Goal: Task Accomplishment & Management: Complete application form

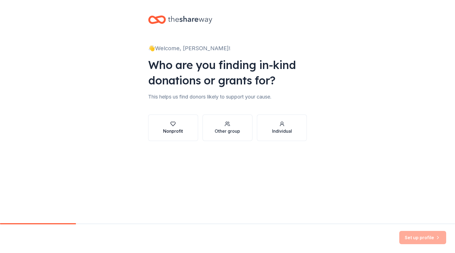
click at [176, 122] on icon "button" at bounding box center [173, 124] width 6 height 6
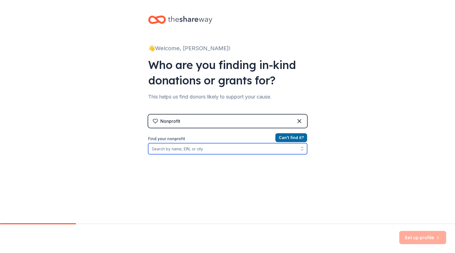
click at [187, 149] on input "Find your nonprofit" at bounding box center [227, 148] width 159 height 11
type input "T"
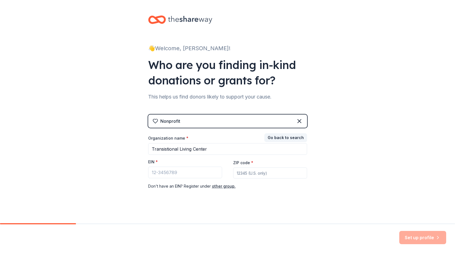
click at [81, 56] on div "👋 Welcome, Lisa! Who are you finding in-kind donations or grants for? This help…" at bounding box center [227, 113] width 455 height 227
drag, startPoint x: 212, startPoint y: 147, endPoint x: 129, endPoint y: 147, distance: 83.3
click at [129, 147] on div "👋 Welcome, Lisa! Who are you finding in-kind donations or grants for? This help…" at bounding box center [227, 113] width 455 height 227
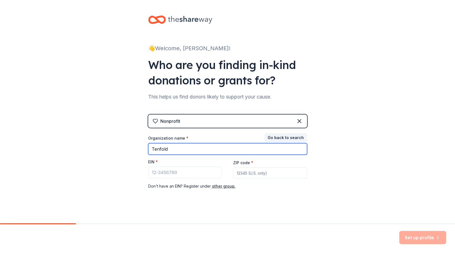
type input "Tenfold"
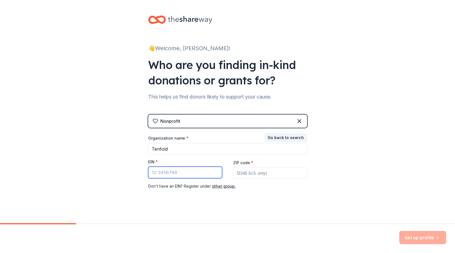
click at [175, 172] on input "EIN *" at bounding box center [185, 173] width 74 height 12
paste input "[US_EMPLOYER_IDENTIFICATION_NUMBER]"
type input "[US_EMPLOYER_IDENTIFICATION_NUMBER]"
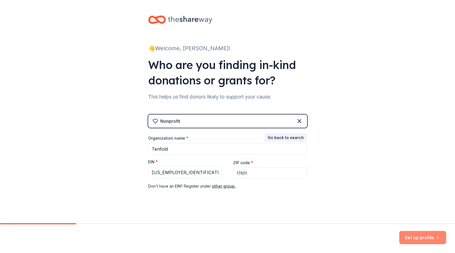
type input "17601"
click at [424, 240] on button "Set up profile" at bounding box center [422, 237] width 47 height 13
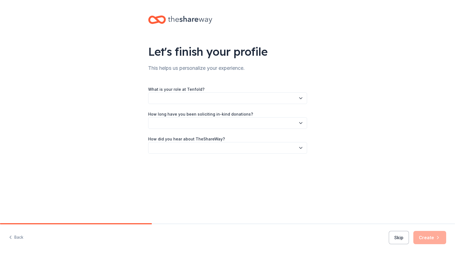
click at [300, 97] on icon "button" at bounding box center [301, 98] width 6 height 6
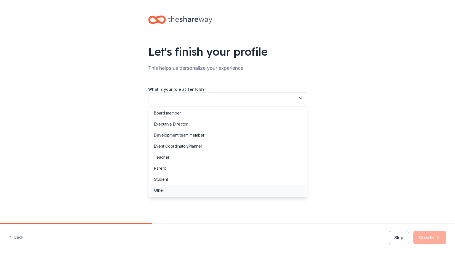
click at [167, 190] on div "Other" at bounding box center [228, 190] width 156 height 11
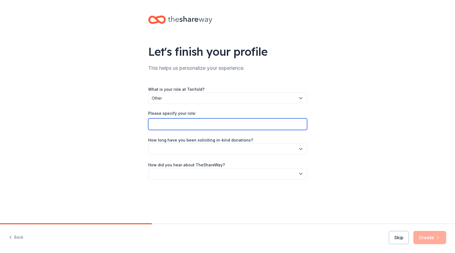
click at [174, 122] on input "Please specify your role:" at bounding box center [227, 124] width 159 height 12
type input "I'm a Realtor on the event committee at our local real estate board, LCAR, and …"
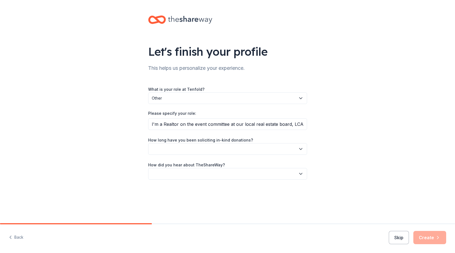
click at [180, 146] on button "button" at bounding box center [227, 149] width 159 height 12
click at [173, 174] on div "1 to 2 years" at bounding box center [164, 174] width 21 height 7
click at [177, 173] on button "button" at bounding box center [227, 174] width 159 height 12
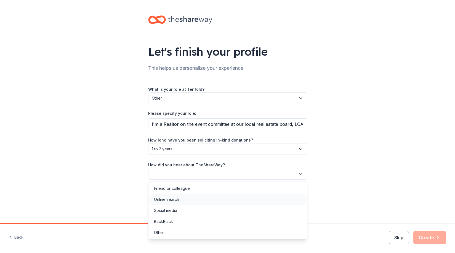
click at [174, 199] on div "Online search" at bounding box center [166, 199] width 25 height 7
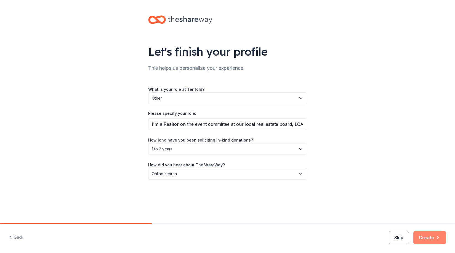
click at [432, 239] on button "Create" at bounding box center [429, 237] width 33 height 13
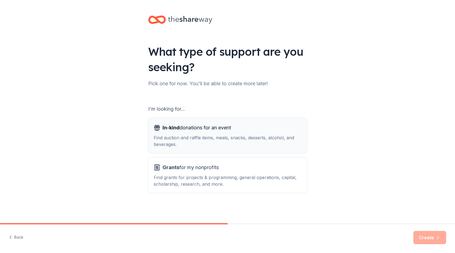
click at [259, 133] on div "In-kind donations for an event Find auction and raffle items, meals, snacks, de…" at bounding box center [228, 135] width 148 height 24
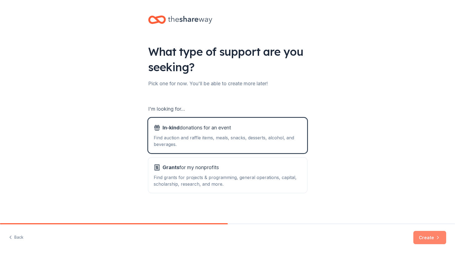
click at [426, 238] on button "Create" at bounding box center [429, 237] width 33 height 13
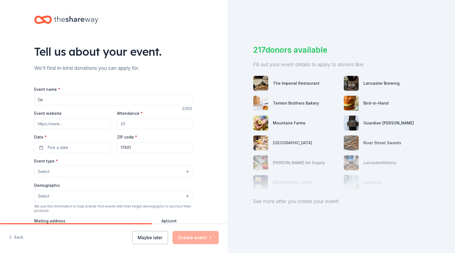
type input "O"
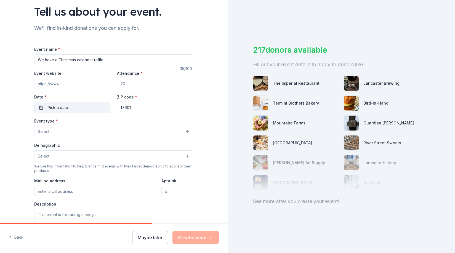
scroll to position [42, 0]
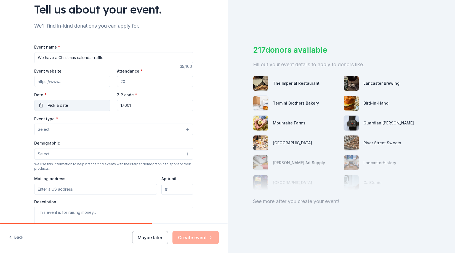
click at [86, 108] on button "Pick a date" at bounding box center [72, 105] width 76 height 11
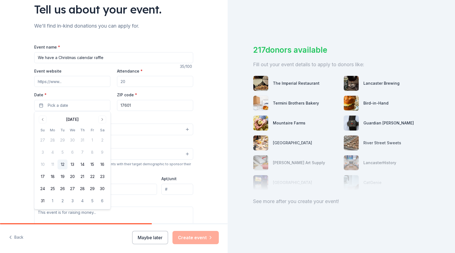
click at [106, 122] on div "August 2025" at bounding box center [73, 119] width 70 height 8
click at [105, 121] on button "Go to next month" at bounding box center [102, 120] width 8 height 8
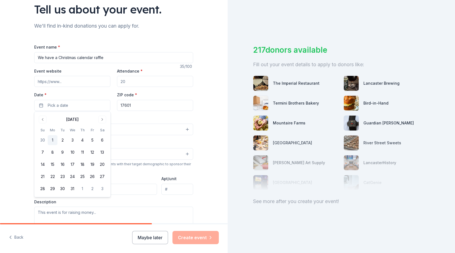
click at [55, 140] on button "1" at bounding box center [53, 140] width 10 height 10
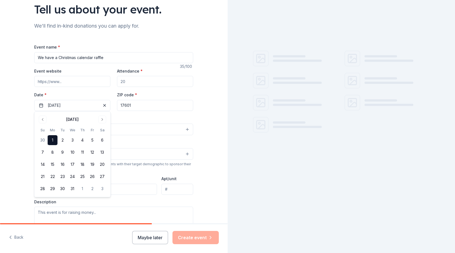
click at [110, 57] on input "We have a Christmas calendar raffle" at bounding box center [113, 57] width 159 height 11
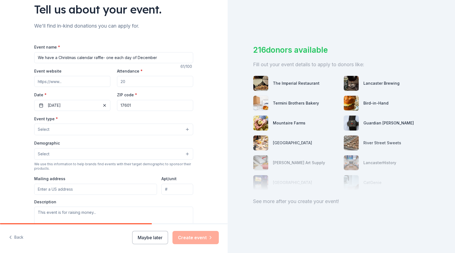
drag, startPoint x: 76, startPoint y: 57, endPoint x: 59, endPoint y: 57, distance: 17.7
click at [59, 57] on input "We have a Christmas calendar raffle- one each day of December" at bounding box center [113, 57] width 159 height 11
type input "We have a Holiday calendar raffle- one each day of December"
click at [74, 131] on button "Select" at bounding box center [113, 130] width 159 height 12
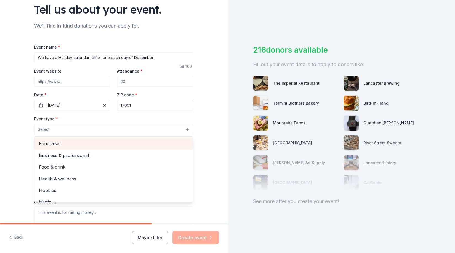
click at [66, 145] on span "Fundraiser" at bounding box center [114, 143] width 150 height 7
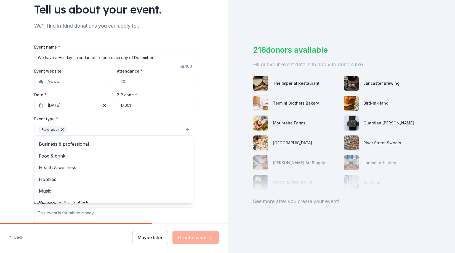
click at [214, 114] on div "Tell us about your event. We'll find in-kind donations you can apply for. Event…" at bounding box center [114, 142] width 228 height 368
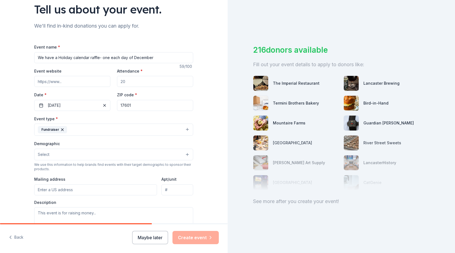
click at [130, 150] on button "Select" at bounding box center [113, 155] width 159 height 12
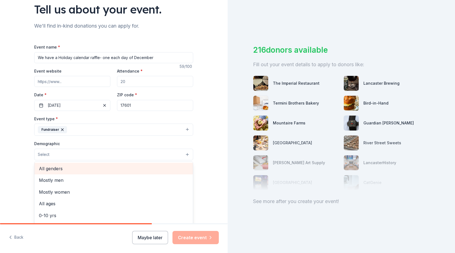
click at [96, 167] on span "All genders" at bounding box center [114, 168] width 150 height 7
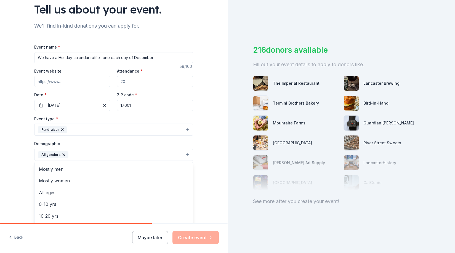
click at [210, 154] on div "Tell us about your event. We'll find in-kind donations you can apply for. Event…" at bounding box center [114, 142] width 228 height 368
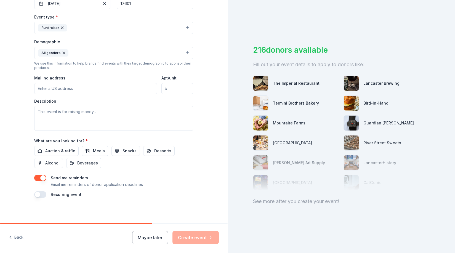
scroll to position [144, 0]
click at [87, 110] on textarea at bounding box center [113, 118] width 159 height 25
drag, startPoint x: 102, startPoint y: 111, endPoint x: 40, endPoint y: 112, distance: 62.1
click at [40, 112] on textarea at bounding box center [113, 118] width 159 height 25
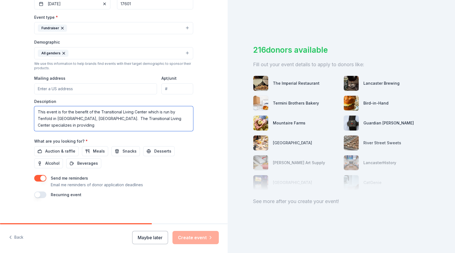
drag, startPoint x: 99, startPoint y: 117, endPoint x: 103, endPoint y: 120, distance: 5.5
click at [103, 120] on textarea "This event is for the benefit of the Transitional Living Center which is run by…" at bounding box center [113, 118] width 159 height 25
paste textarea "Transitional Living Center (TLC) is a 52 room, short-term, interim housing faci…"
click at [98, 118] on textarea "This event is for the benefit of the Transitional Living Center which is run by…" at bounding box center [113, 118] width 159 height 25
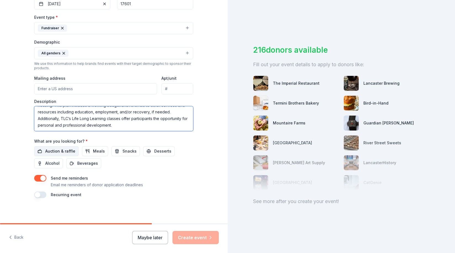
type textarea "This event is for the benefit of the Transitional Living Center which is run by…"
click at [68, 151] on span "Auction & raffle" at bounding box center [60, 151] width 30 height 7
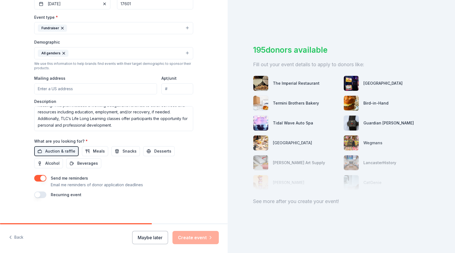
click at [47, 196] on div "Recurring event" at bounding box center [113, 194] width 159 height 7
click at [46, 195] on button "button" at bounding box center [40, 194] width 12 height 7
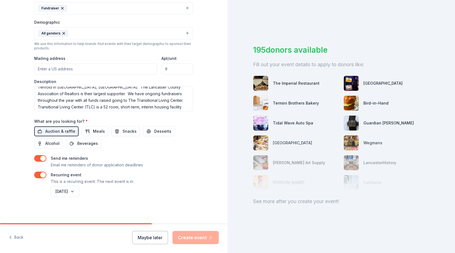
click at [165, 151] on div "Event name * We have a Holiday calendar raffle- one each day of December 59 /10…" at bounding box center [113, 60] width 159 height 276
click at [74, 135] on div "Auction & raffle Meals Snacks Desserts Alcohol Beverages" at bounding box center [113, 137] width 159 height 22
click at [69, 126] on button "Auction & raffle" at bounding box center [56, 131] width 44 height 10
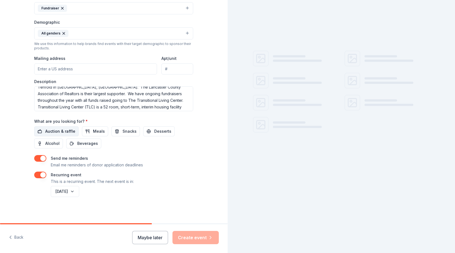
click at [69, 128] on span "Auction & raffle" at bounding box center [60, 131] width 30 height 7
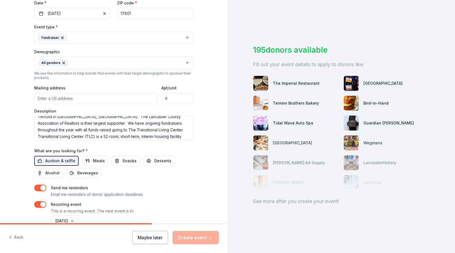
scroll to position [131, 0]
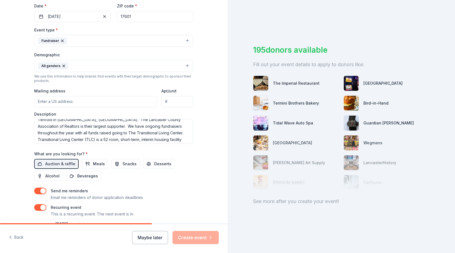
paste input "105 E. King Street"
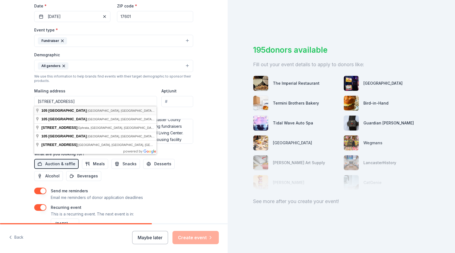
type input "105 East King Street, Lancaster, PA, 17602"
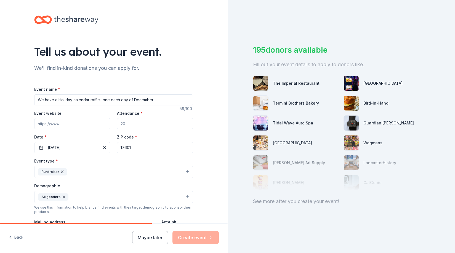
scroll to position [0, 0]
paste input "https://www.lancfound.org/fund/tabor-community-services-transitional-living-cen…"
type input "https://www.lancfound.org/fund/tabor-community-services-transitional-living-cen…"
click at [129, 122] on input "Attendance *" at bounding box center [155, 123] width 76 height 11
type input "200"
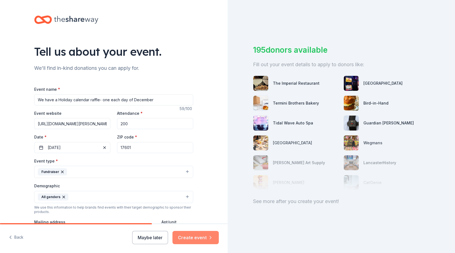
click at [207, 239] on button "Create event" at bounding box center [195, 237] width 46 height 13
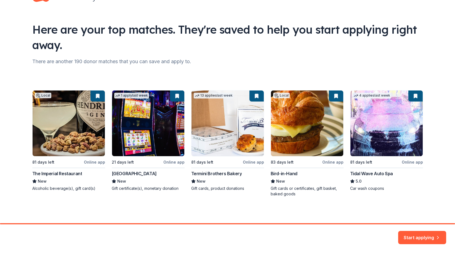
scroll to position [21, 0]
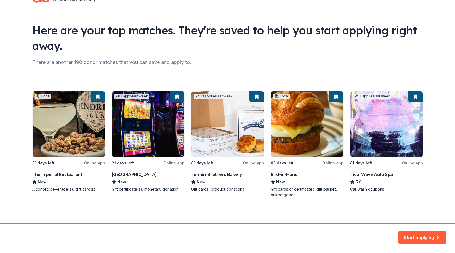
click at [79, 117] on div "Local 81 days left Online app The Imperial Restaurant New Alcoholic beverage(s)…" at bounding box center [227, 144] width 391 height 106
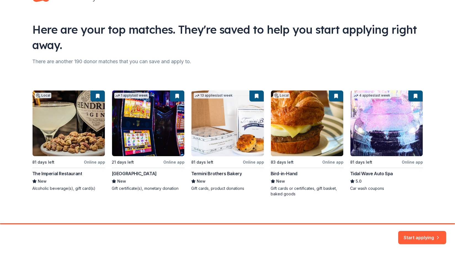
scroll to position [22, 0]
click at [436, 235] on icon "button" at bounding box center [438, 234] width 6 height 6
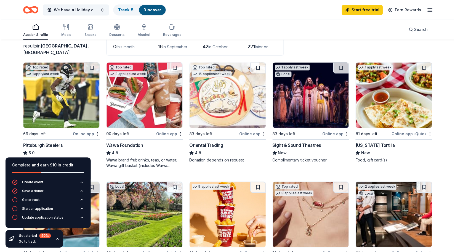
scroll to position [20, 0]
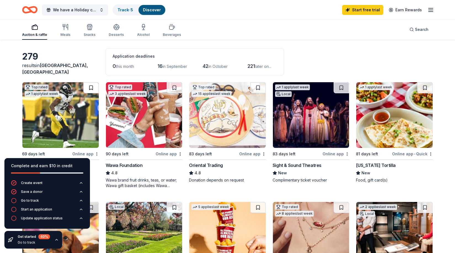
click at [93, 87] on button at bounding box center [90, 87] width 15 height 11
click at [80, 94] on img at bounding box center [60, 115] width 76 height 66
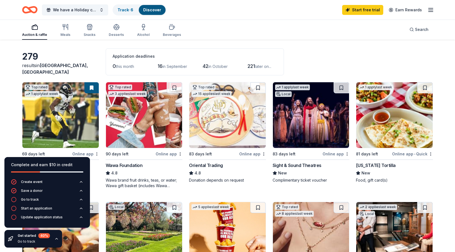
click at [430, 12] on line "button" at bounding box center [430, 12] width 4 height 0
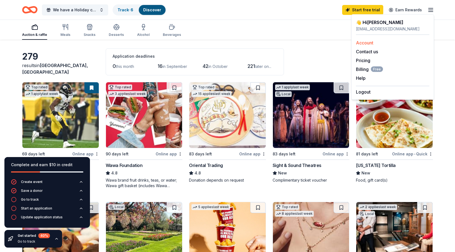
click at [371, 43] on link "Account" at bounding box center [364, 43] width 17 height 6
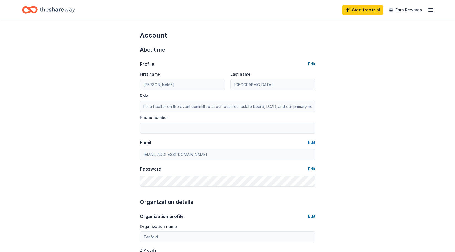
click at [313, 65] on button "Edit" at bounding box center [311, 64] width 7 height 7
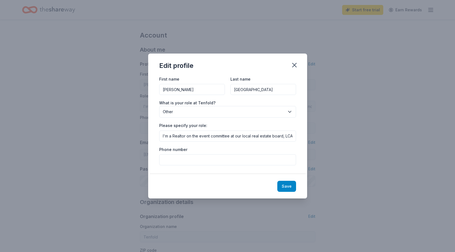
click at [288, 183] on button "Save" at bounding box center [286, 186] width 19 height 11
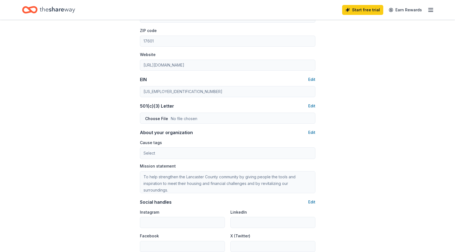
scroll to position [215, 0]
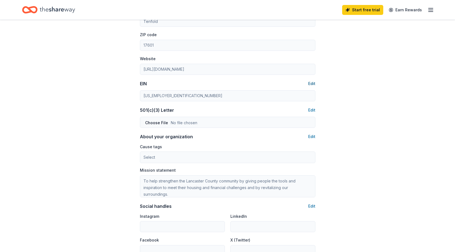
click at [310, 81] on button "Edit" at bounding box center [311, 83] width 7 height 7
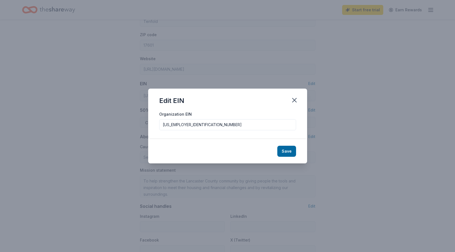
drag, startPoint x: 187, startPoint y: 122, endPoint x: 150, endPoint y: 122, distance: 37.3
click at [150, 122] on div "Organization EIN 23-1731792" at bounding box center [227, 125] width 159 height 28
click at [291, 154] on button "Save" at bounding box center [286, 151] width 19 height 11
click at [294, 102] on icon "button" at bounding box center [295, 100] width 8 height 8
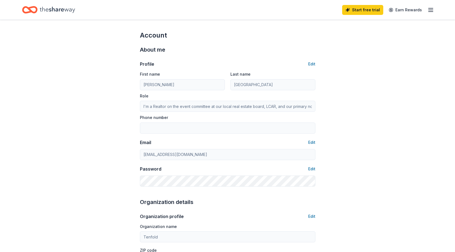
scroll to position [0, 0]
click at [432, 9] on icon "button" at bounding box center [430, 10] width 7 height 7
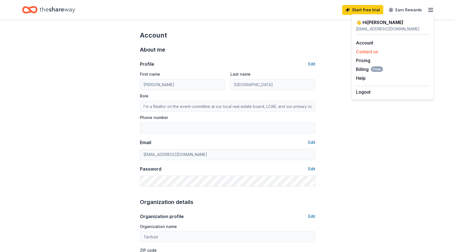
click at [372, 54] on button "Contact us" at bounding box center [367, 51] width 22 height 7
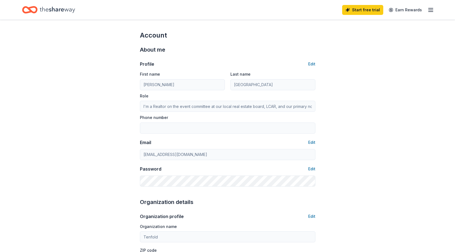
click at [34, 11] on icon "Home" at bounding box center [29, 9] width 15 height 13
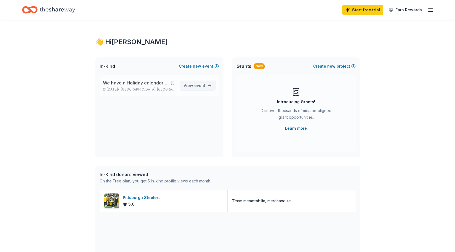
click at [200, 84] on span "event" at bounding box center [199, 85] width 11 height 5
click at [199, 86] on span "event" at bounding box center [199, 85] width 11 height 5
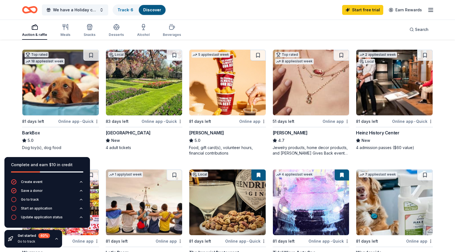
scroll to position [172, 0]
click at [74, 77] on img at bounding box center [60, 83] width 76 height 66
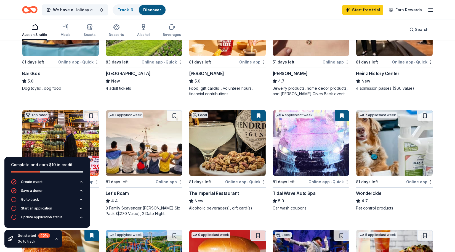
scroll to position [232, 0]
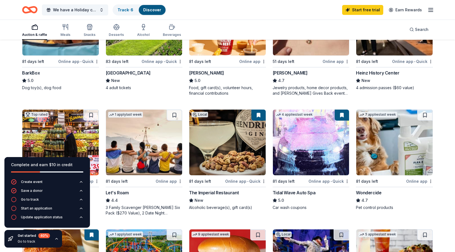
click at [239, 134] on img at bounding box center [227, 143] width 76 height 66
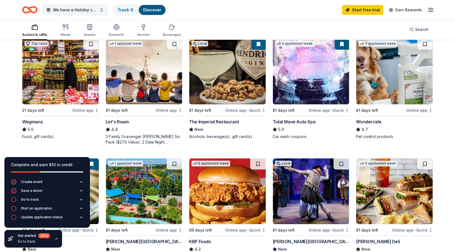
scroll to position [302, 0]
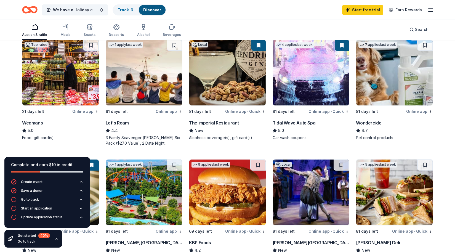
click at [57, 66] on img at bounding box center [60, 73] width 76 height 66
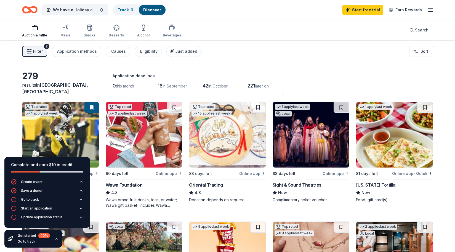
scroll to position [0, 0]
click at [429, 9] on icon "button" at bounding box center [430, 10] width 7 height 7
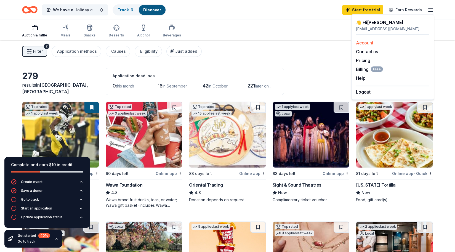
click at [379, 40] on div "Account" at bounding box center [392, 42] width 73 height 7
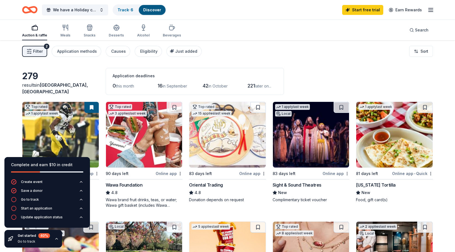
click at [432, 10] on icon "button" at bounding box center [430, 10] width 7 height 7
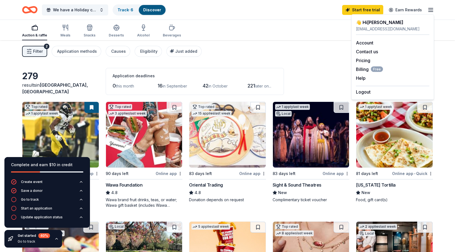
click at [365, 47] on div "Account Contact us Pricing Billing Free Help Earn rewards" at bounding box center [392, 60] width 73 height 51
click at [364, 43] on link "Account" at bounding box center [364, 43] width 17 height 6
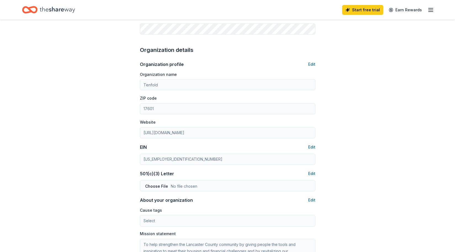
scroll to position [169, 0]
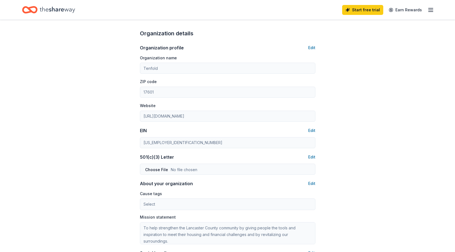
click at [127, 140] on div "Account About me Profile Edit First name Lisa Last name Naples Role I'm a Realt…" at bounding box center [227, 97] width 455 height 492
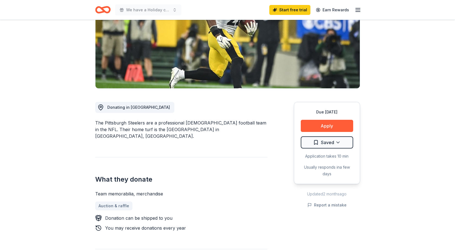
scroll to position [77, 0]
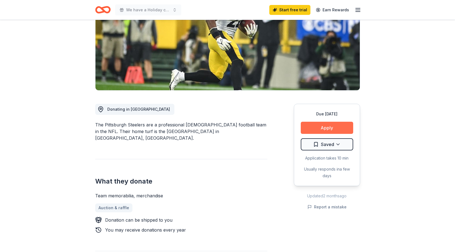
click at [327, 126] on button "Apply" at bounding box center [327, 128] width 52 height 12
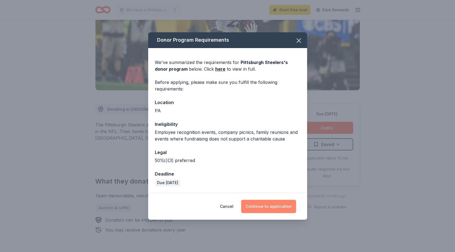
click at [261, 207] on button "Continue to application" at bounding box center [268, 206] width 55 height 13
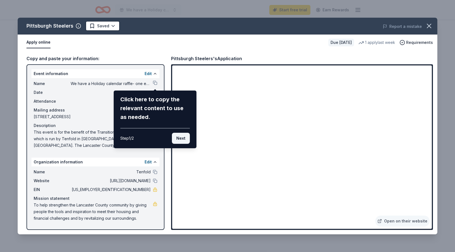
click at [185, 137] on button "Next" at bounding box center [181, 138] width 18 height 11
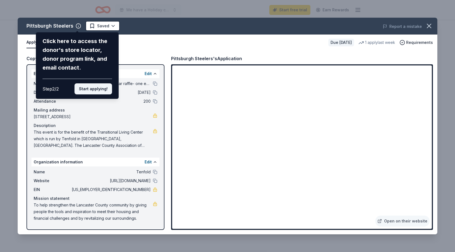
click at [105, 83] on button "Start applying!" at bounding box center [93, 88] width 38 height 11
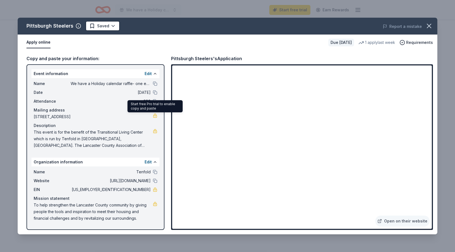
click at [155, 117] on link at bounding box center [155, 115] width 4 height 4
click at [433, 23] on button "button" at bounding box center [429, 26] width 12 height 12
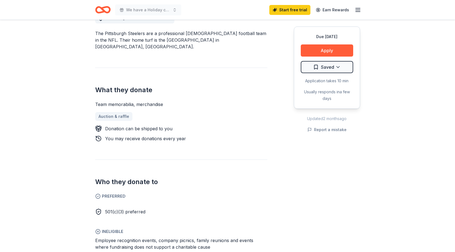
scroll to position [169, 0]
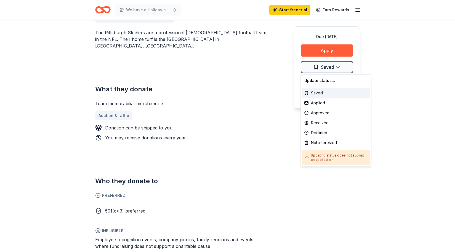
click at [320, 93] on div "Saved" at bounding box center [336, 93] width 68 height 10
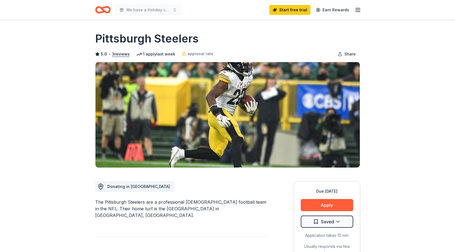
scroll to position [0, 0]
click at [357, 10] on icon "button" at bounding box center [358, 10] width 7 height 7
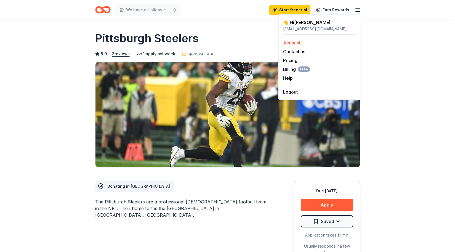
click at [294, 41] on link "Account" at bounding box center [291, 43] width 17 height 6
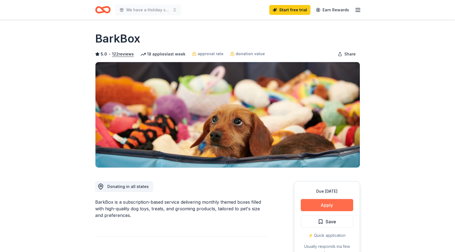
click at [328, 206] on button "Apply" at bounding box center [327, 205] width 52 height 12
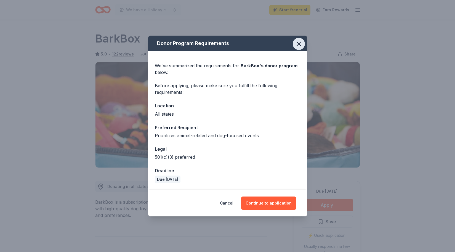
click at [296, 44] on icon "button" at bounding box center [299, 44] width 8 height 8
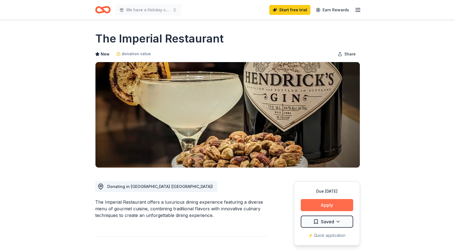
click at [319, 206] on button "Apply" at bounding box center [327, 205] width 52 height 12
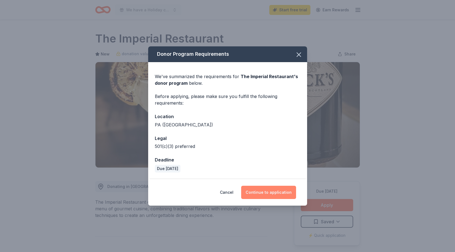
click at [275, 190] on button "Continue to application" at bounding box center [268, 192] width 55 height 13
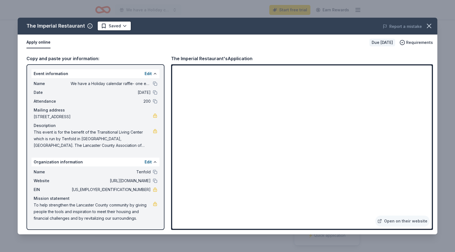
click at [136, 137] on span "This event is for the benefit of the Transitional Living Center which is run by…" at bounding box center [93, 139] width 119 height 20
click at [103, 142] on span "This event is for the benefit of the Transitional Living Center which is run by…" at bounding box center [93, 139] width 119 height 20
click at [431, 25] on icon "button" at bounding box center [429, 26] width 8 height 8
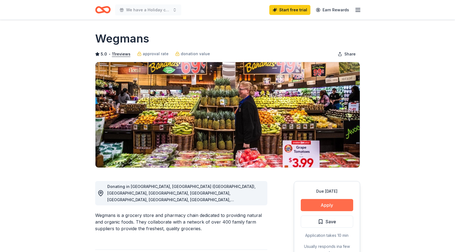
click at [343, 204] on button "Apply" at bounding box center [327, 205] width 52 height 12
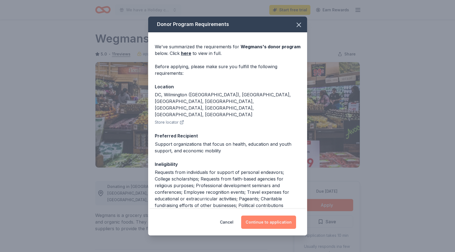
click at [273, 223] on button "Continue to application" at bounding box center [268, 221] width 55 height 13
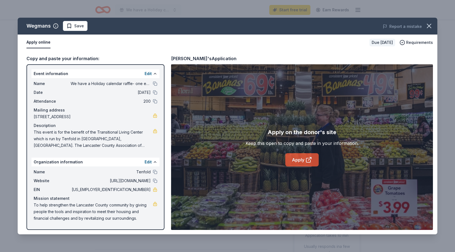
click at [302, 158] on link "Apply" at bounding box center [301, 159] width 33 height 13
